Goal: Information Seeking & Learning: Learn about a topic

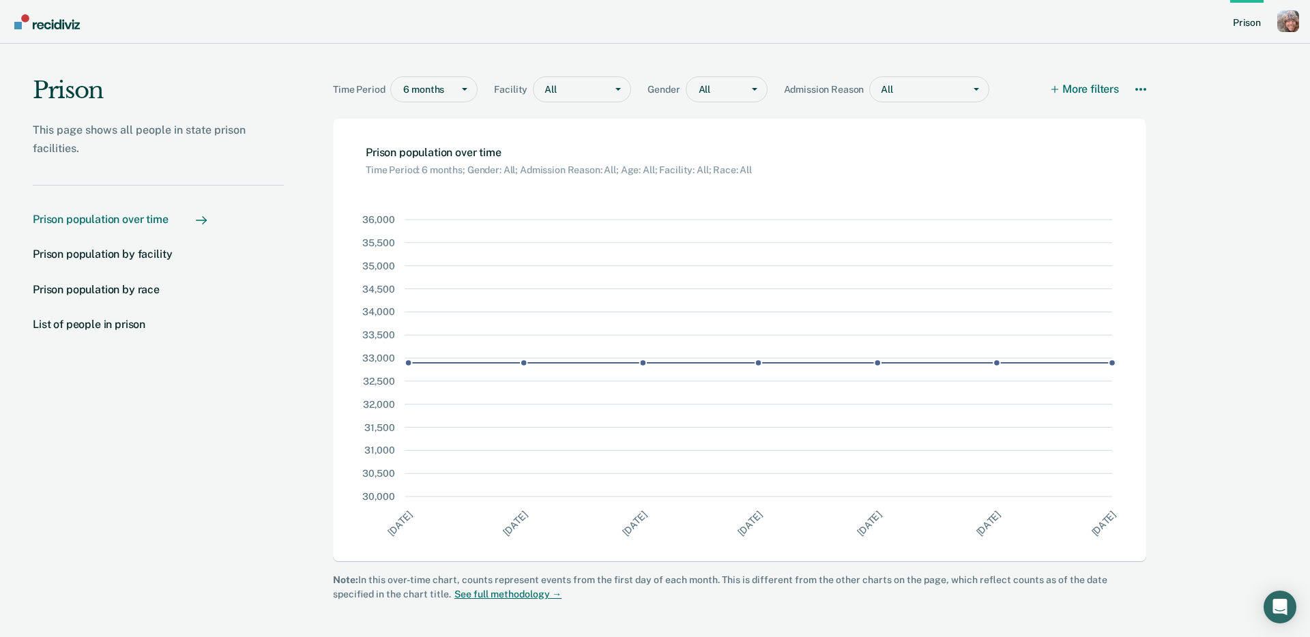
click at [1228, 115] on div "Prison This page shows all people in state prison facilities. Prison population…" at bounding box center [655, 337] width 1310 height 586
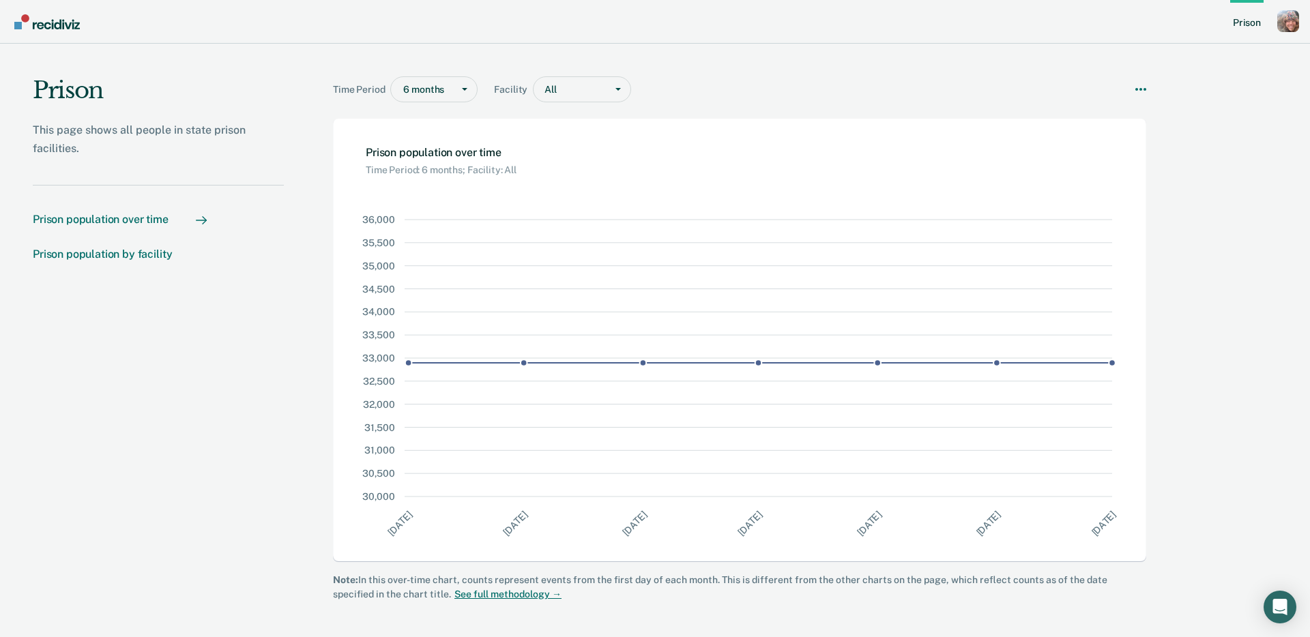
click at [155, 253] on div "Prison population by facility" at bounding box center [102, 254] width 139 height 13
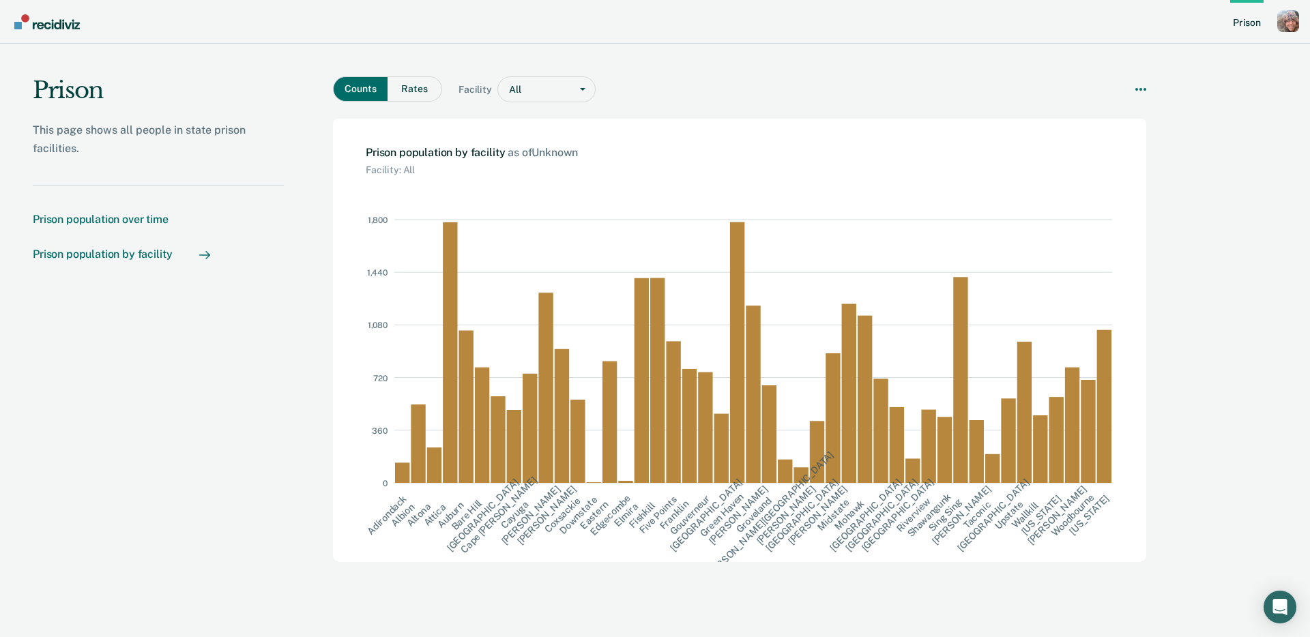
click at [151, 223] on div "Prison population over time" at bounding box center [101, 219] width 136 height 13
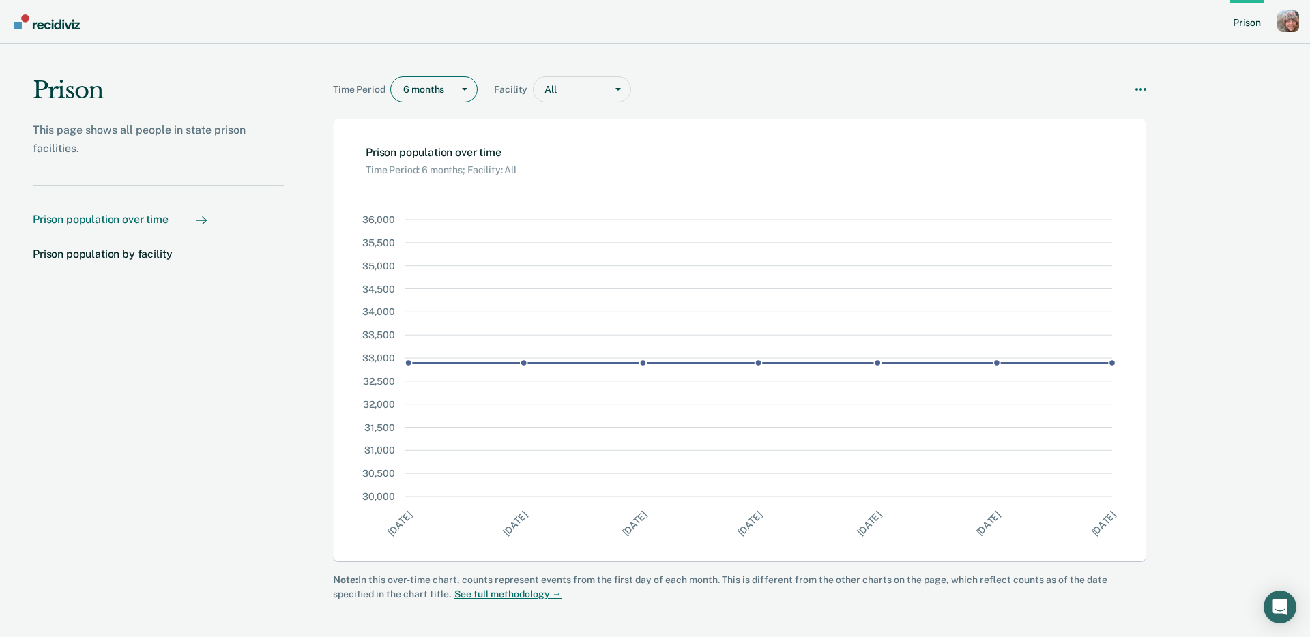
click at [419, 92] on div "Main chart and filter content" at bounding box center [424, 90] width 42 height 14
click at [420, 185] on div "5 years" at bounding box center [434, 186] width 86 height 23
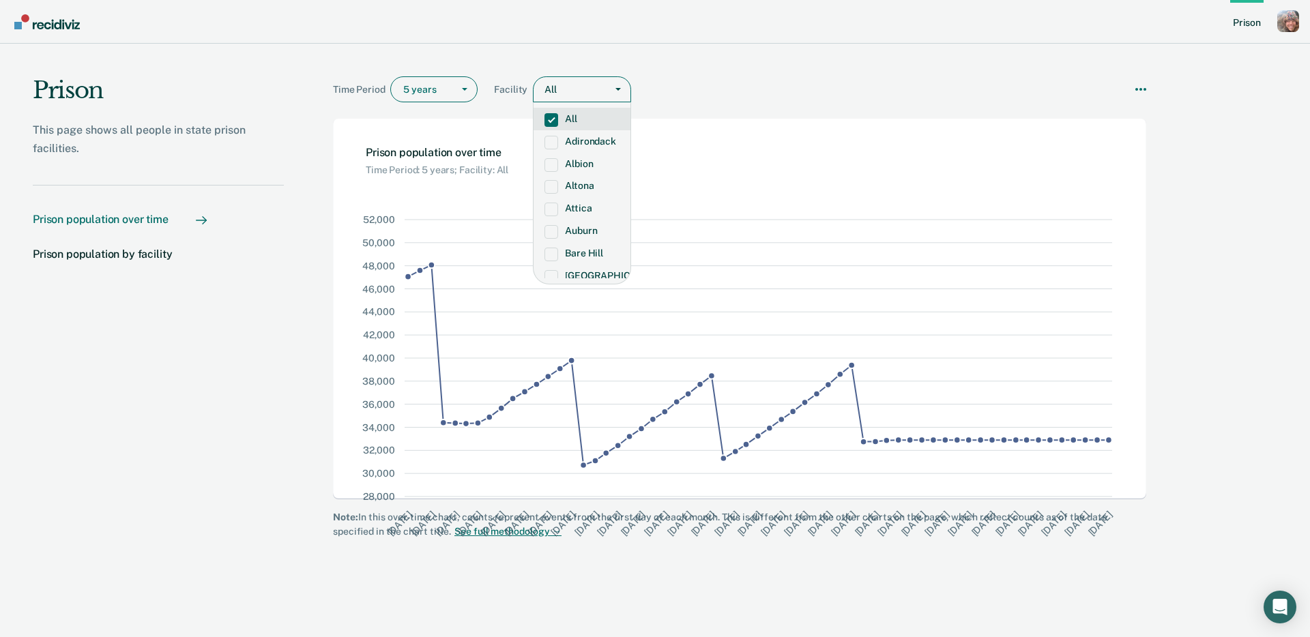
click at [565, 91] on div "Main chart and filter content" at bounding box center [578, 90] width 41 height 14
click at [579, 141] on label "Adirondack" at bounding box center [581, 142] width 75 height 12
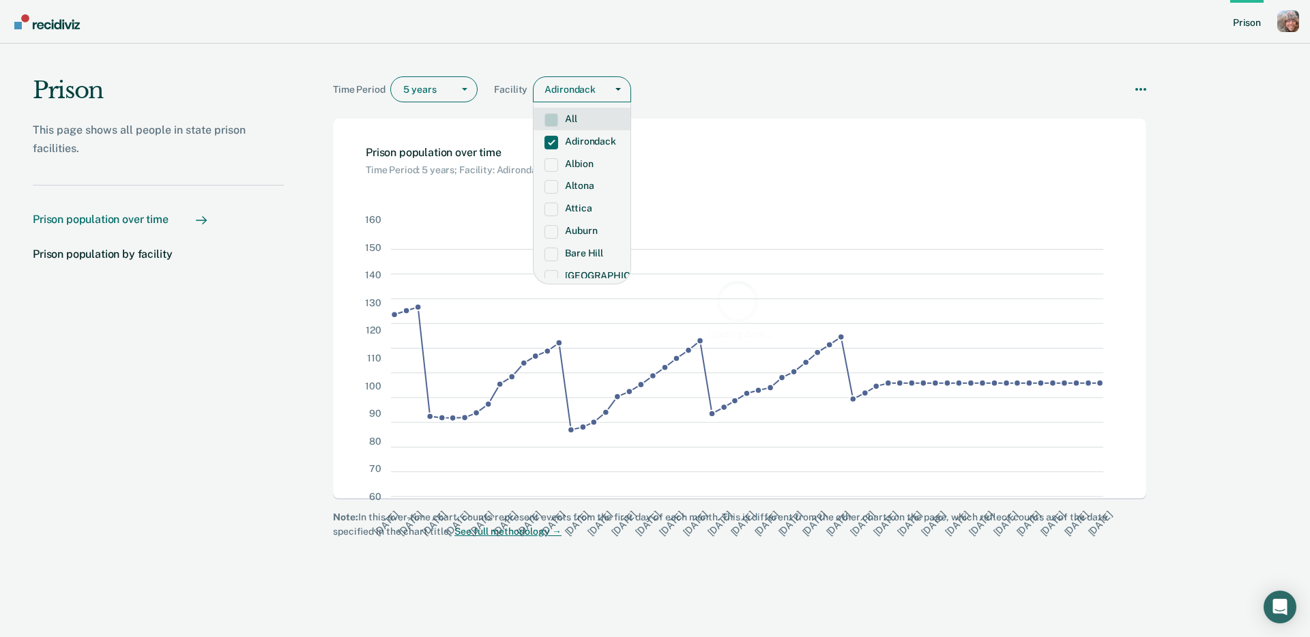
click at [575, 120] on label "All" at bounding box center [581, 119] width 75 height 12
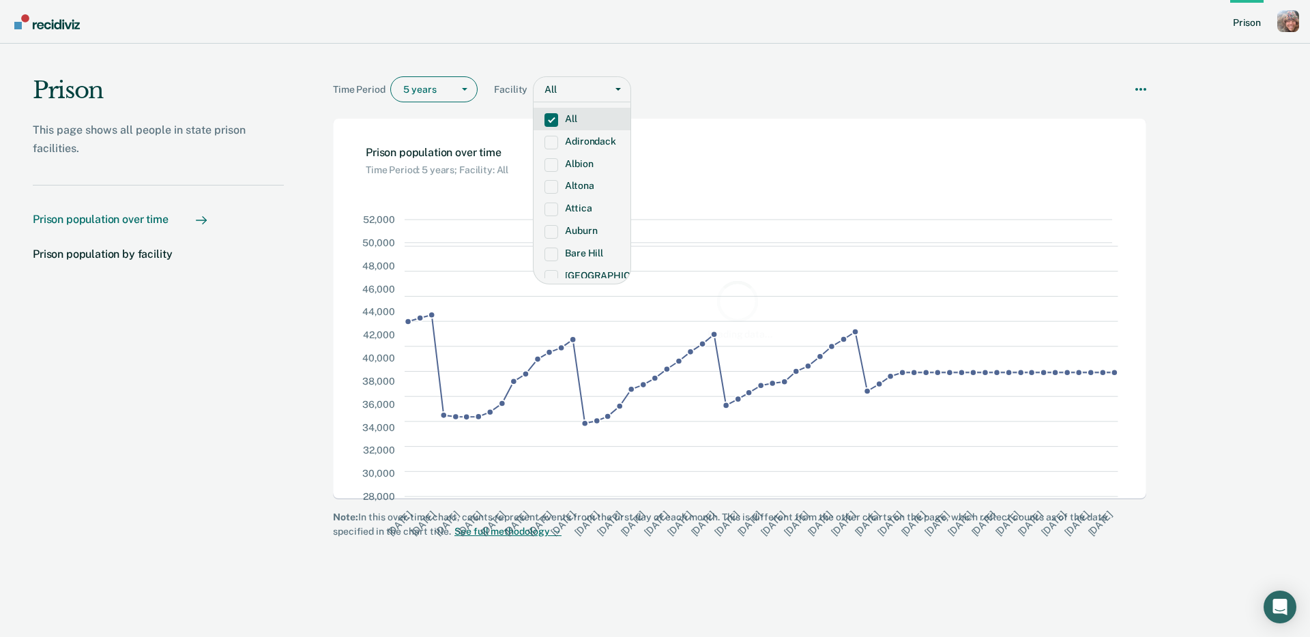
click at [188, 92] on h1 "Prison" at bounding box center [158, 95] width 251 height 39
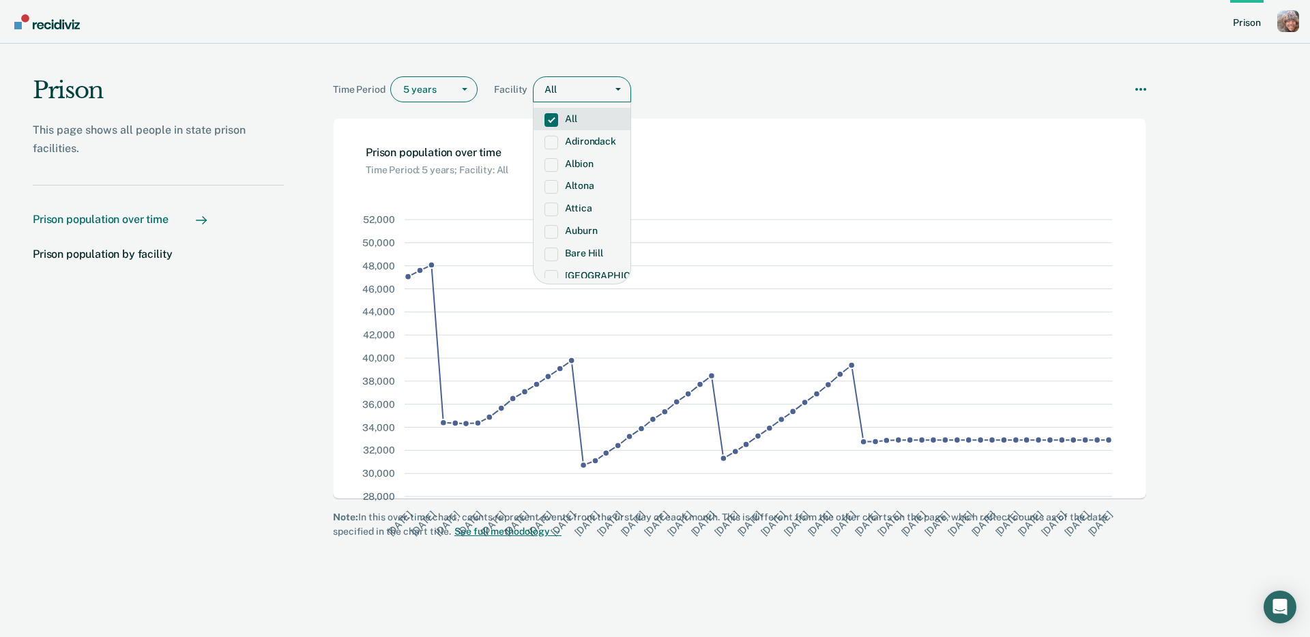
click at [578, 116] on label "All" at bounding box center [581, 119] width 75 height 12
click at [454, 91] on div "Main chart and filter content" at bounding box center [464, 89] width 25 height 25
click at [468, 60] on div "Time Period 5 years selected, 4 of 4. 4 results available. Use Up and Down to c…" at bounding box center [739, 81] width 813 height 75
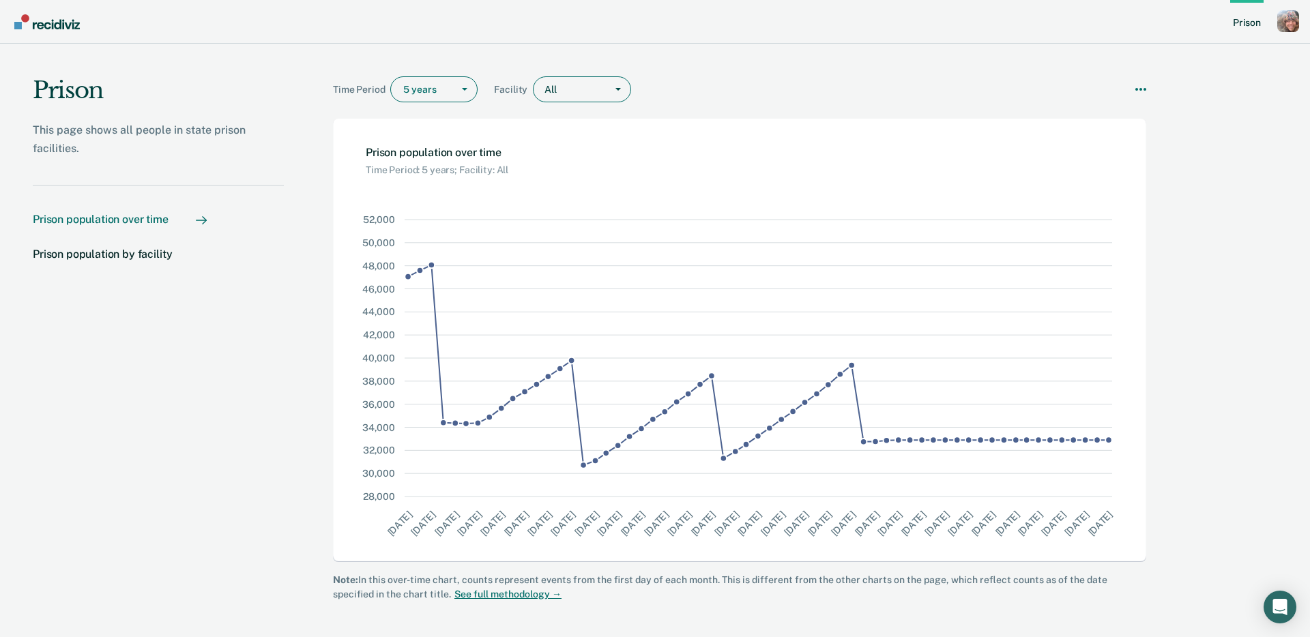
click at [595, 89] on div "Main chart and filter content" at bounding box center [578, 90] width 41 height 14
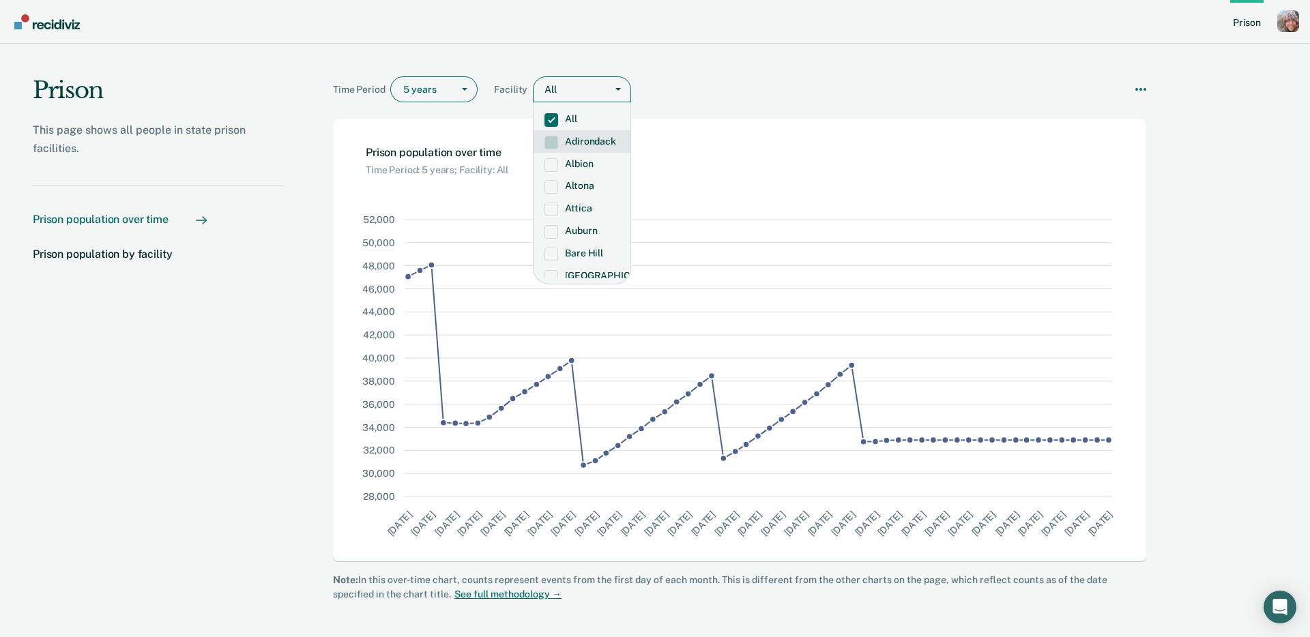
click at [596, 143] on label "Adirondack" at bounding box center [581, 142] width 75 height 12
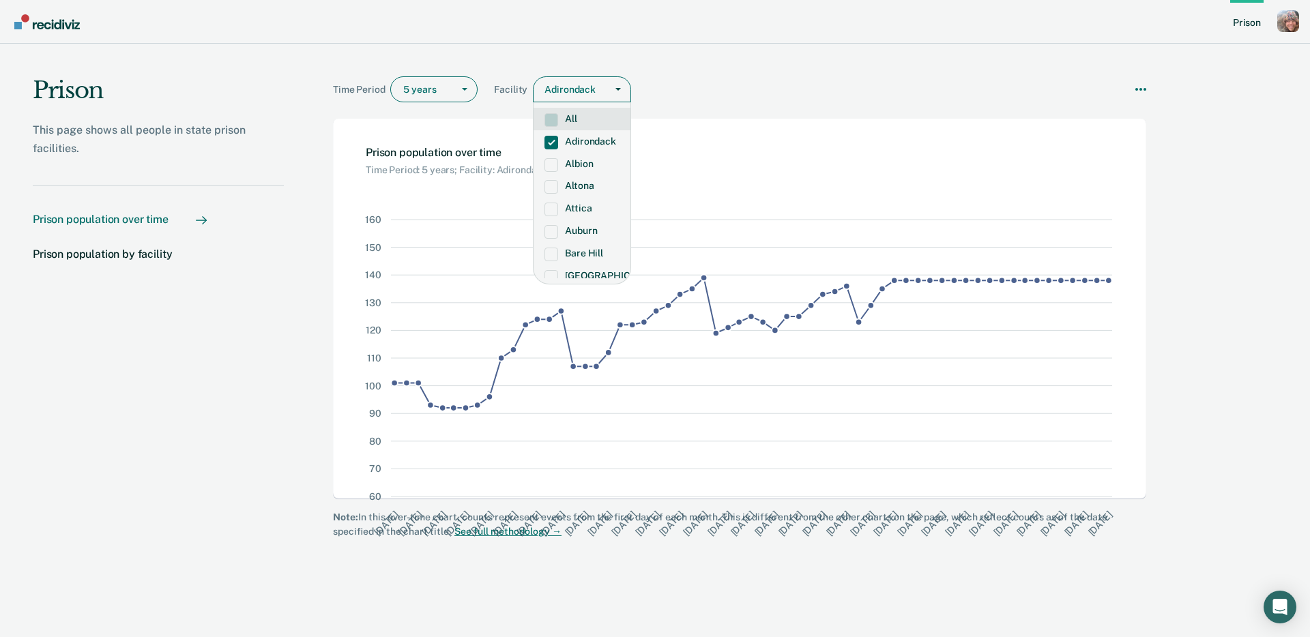
click at [569, 123] on label "All" at bounding box center [581, 119] width 75 height 12
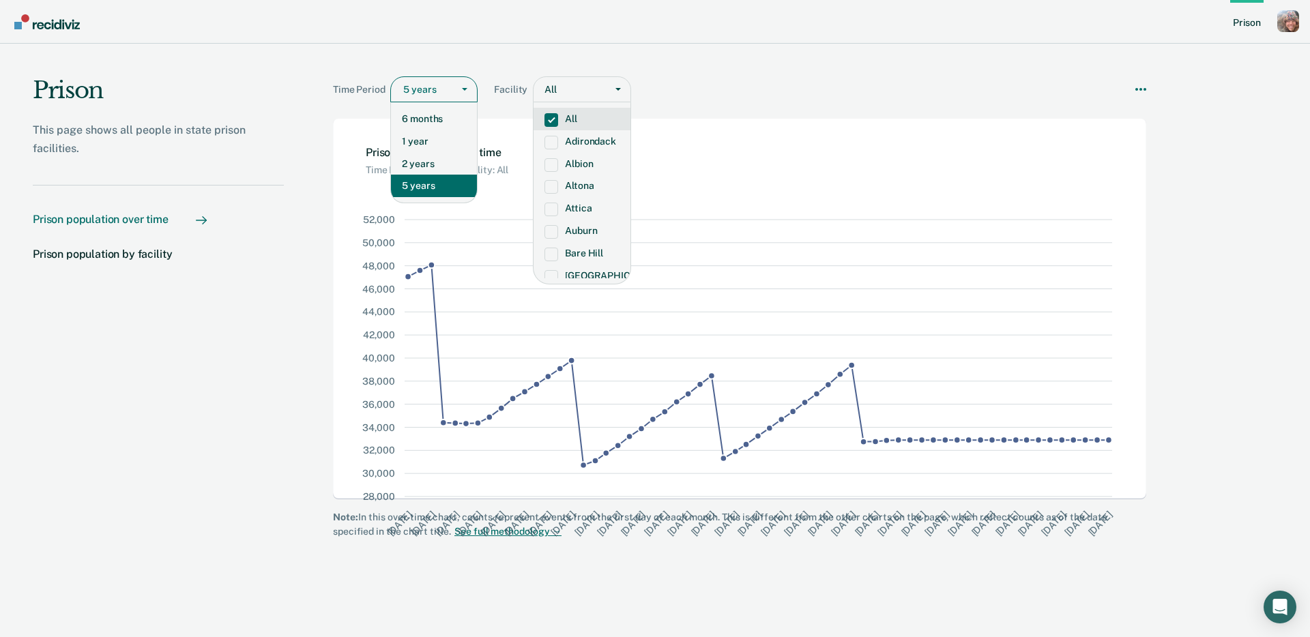
click at [415, 100] on div "5 years" at bounding box center [433, 89] width 87 height 26
click at [419, 122] on div "6 months" at bounding box center [434, 119] width 86 height 23
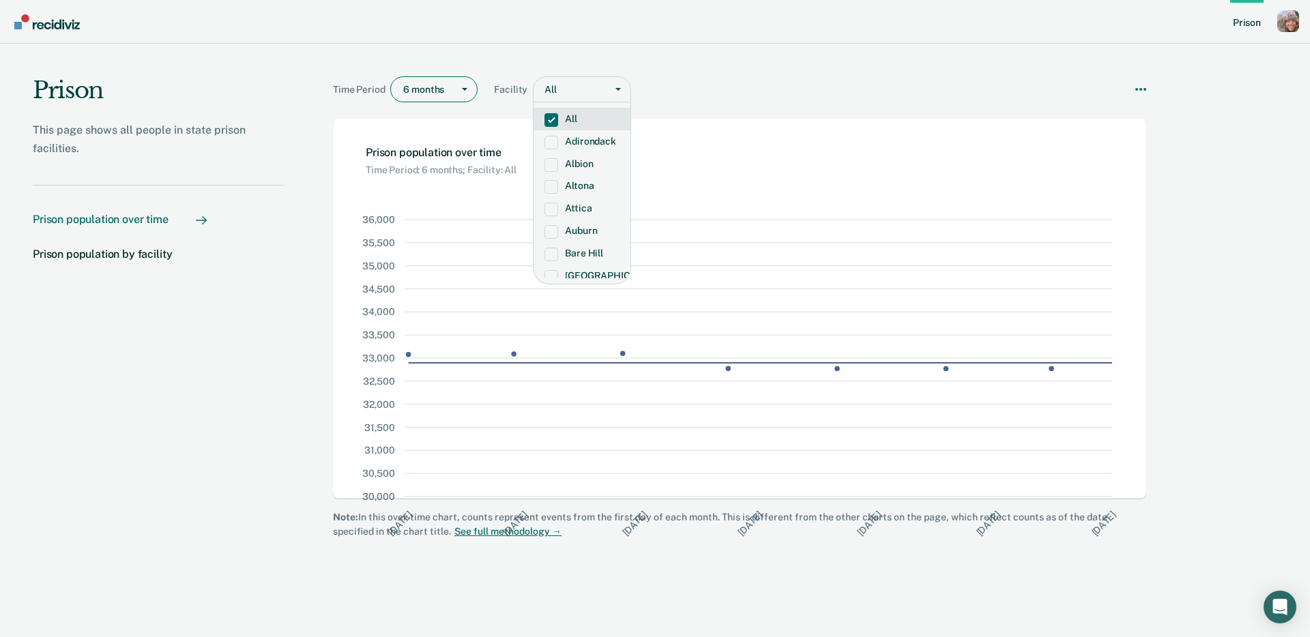
click at [437, 91] on div "Main chart and filter content" at bounding box center [424, 90] width 42 height 14
click at [249, 146] on p "This page shows all people in state prison facilities." at bounding box center [158, 139] width 251 height 37
drag, startPoint x: 612, startPoint y: 91, endPoint x: 630, endPoint y: 75, distance: 24.2
click at [613, 90] on div "Main chart and filter content" at bounding box center [618, 89] width 25 height 25
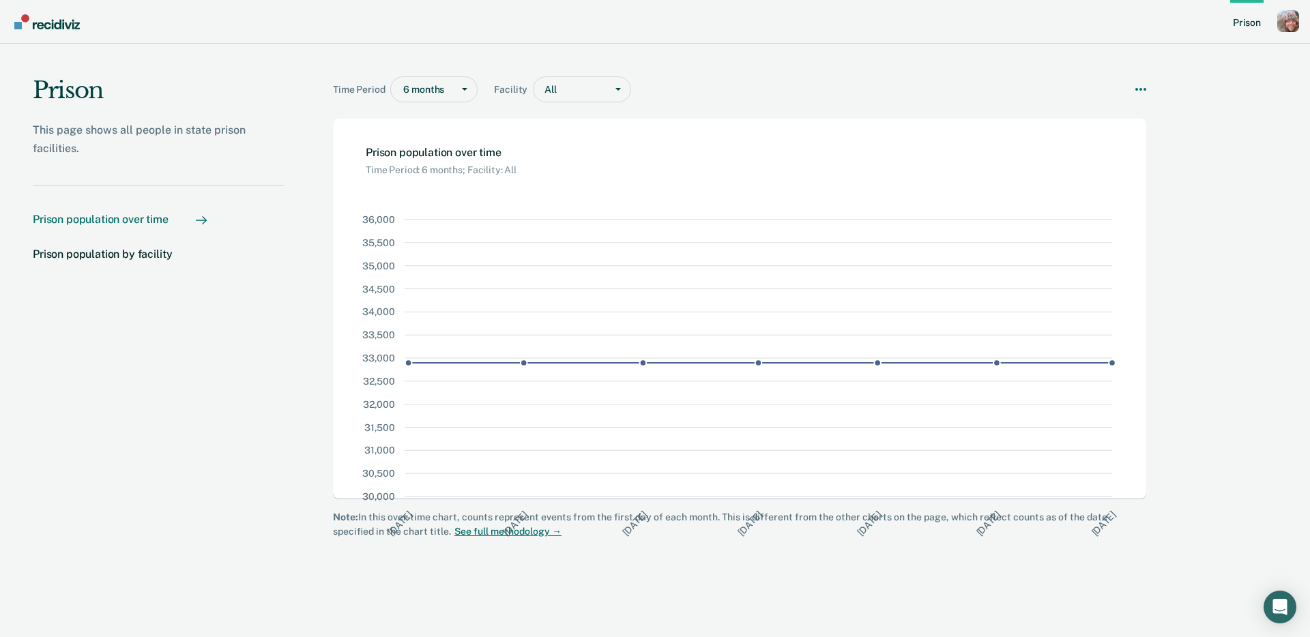
click at [689, 32] on nav "Prison Profile How it works Go to System-Level Trends Log Out" at bounding box center [655, 21] width 1288 height 43
